Goal: Navigation & Orientation: Find specific page/section

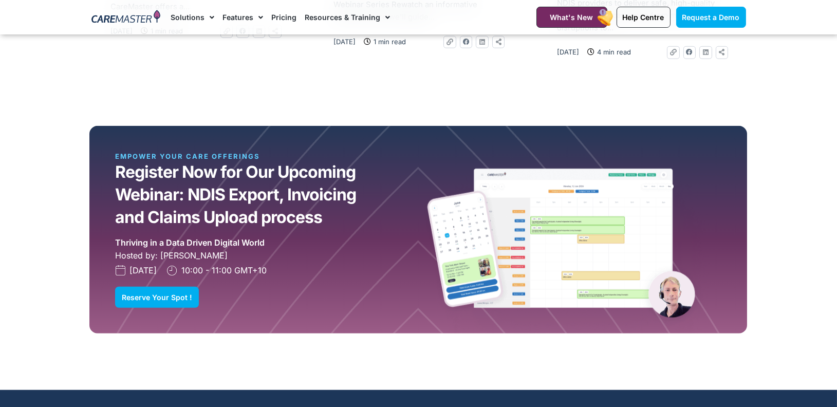
scroll to position [2818, 0]
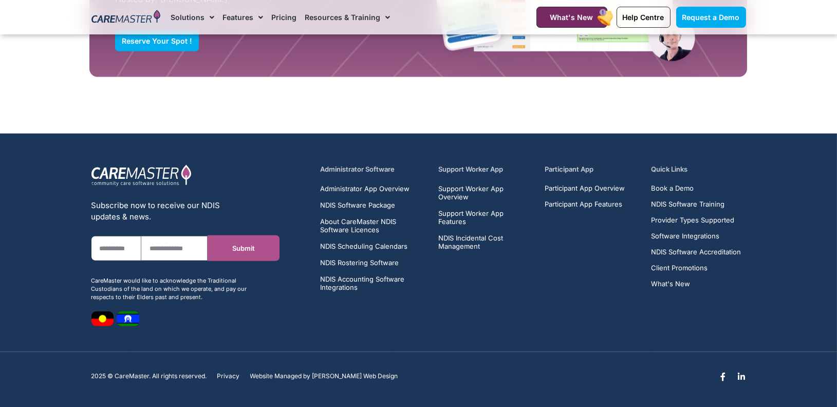
click at [128, 380] on div "2025 © CareMaster. All rights reserved." at bounding box center [149, 380] width 116 height 14
click at [135, 374] on p "2025 © CareMaster. All rights reserved." at bounding box center [149, 376] width 116 height 7
copy p "CareMaster"
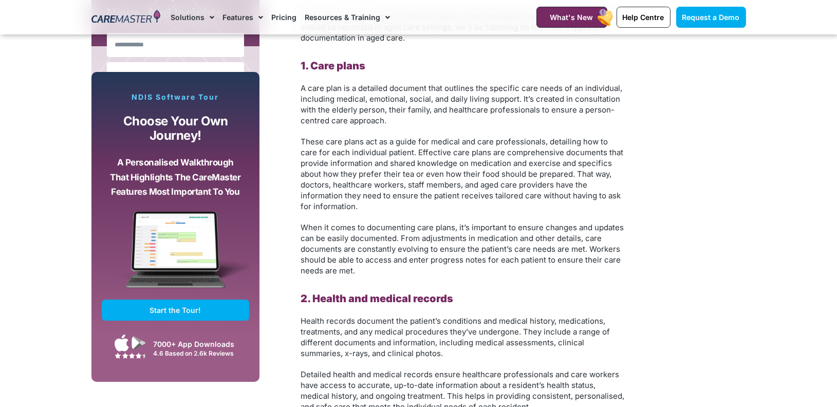
scroll to position [0, 0]
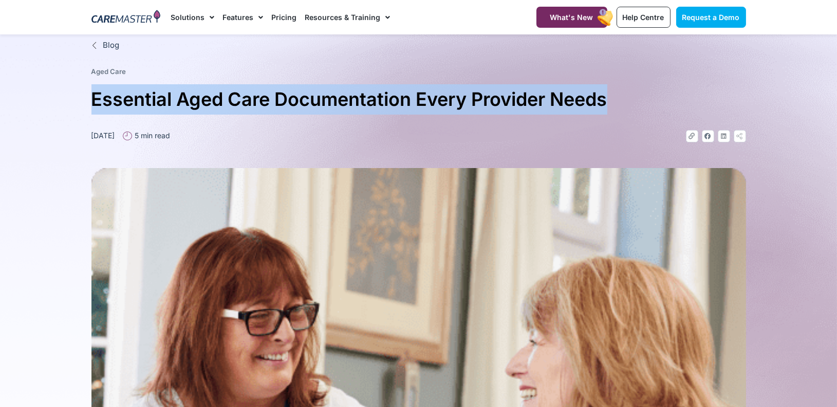
drag, startPoint x: 185, startPoint y: 101, endPoint x: 640, endPoint y: 104, distance: 454.7
copy h1 "Essential Aged Care Documentation Every Provider Needs"
click at [107, 47] on span "Blog" at bounding box center [109, 46] width 19 height 12
